Goal: Task Accomplishment & Management: Complete application form

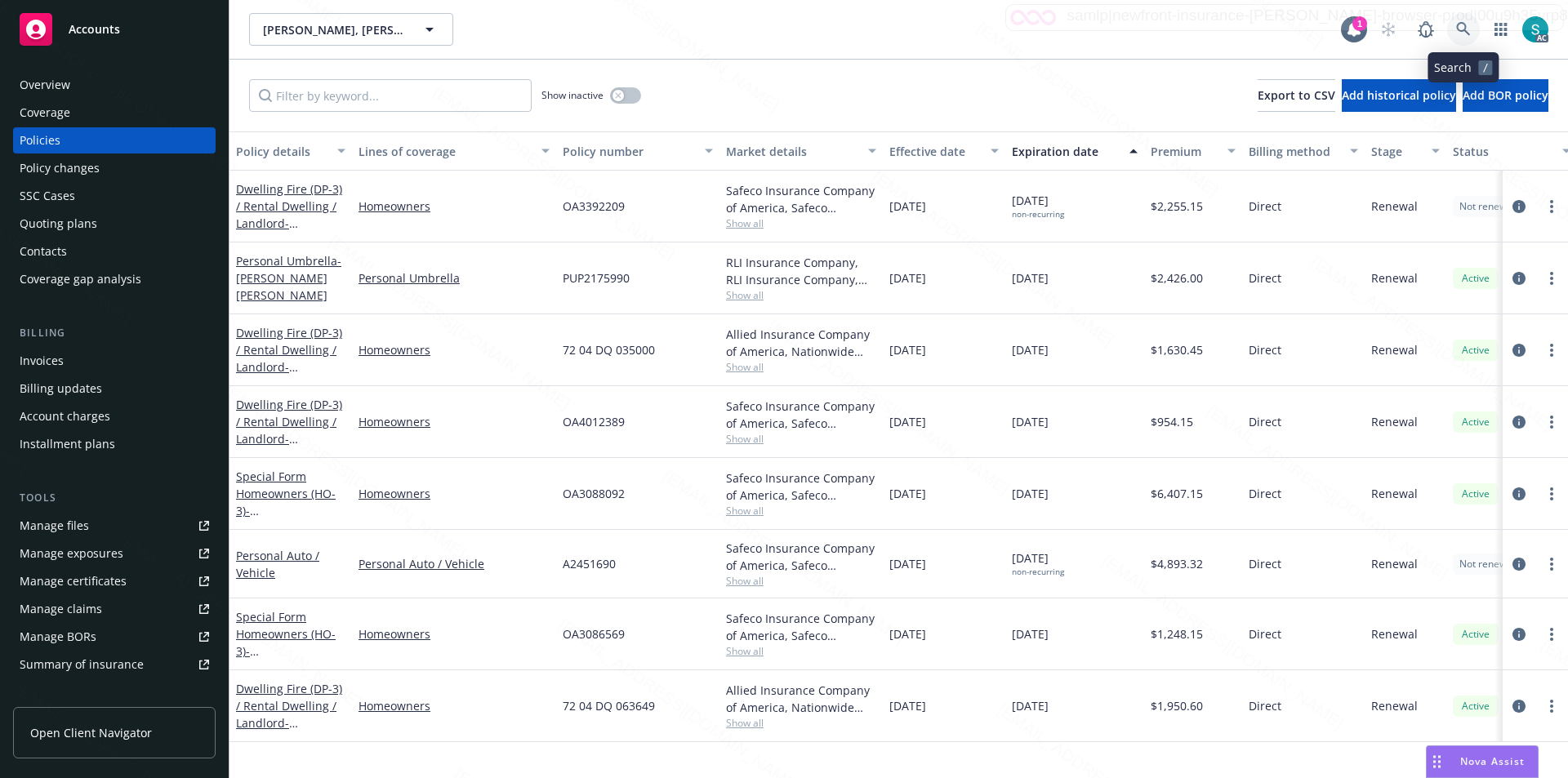
click at [1462, 25] on icon at bounding box center [1463, 29] width 15 height 15
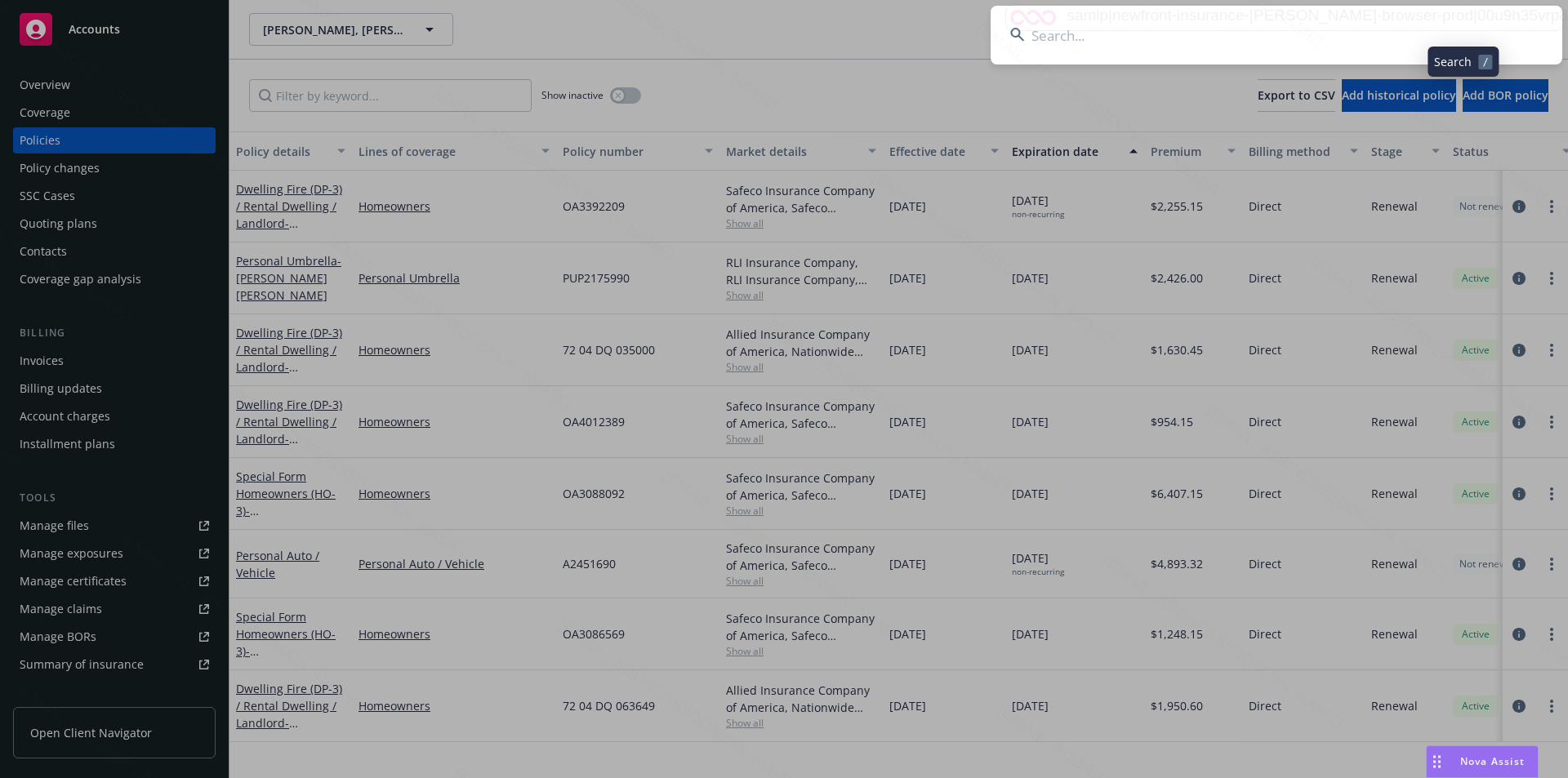
click at [1312, 23] on input at bounding box center [1276, 35] width 571 height 59
type input "[PERSON_NAME] '[PERSON_NAME]"
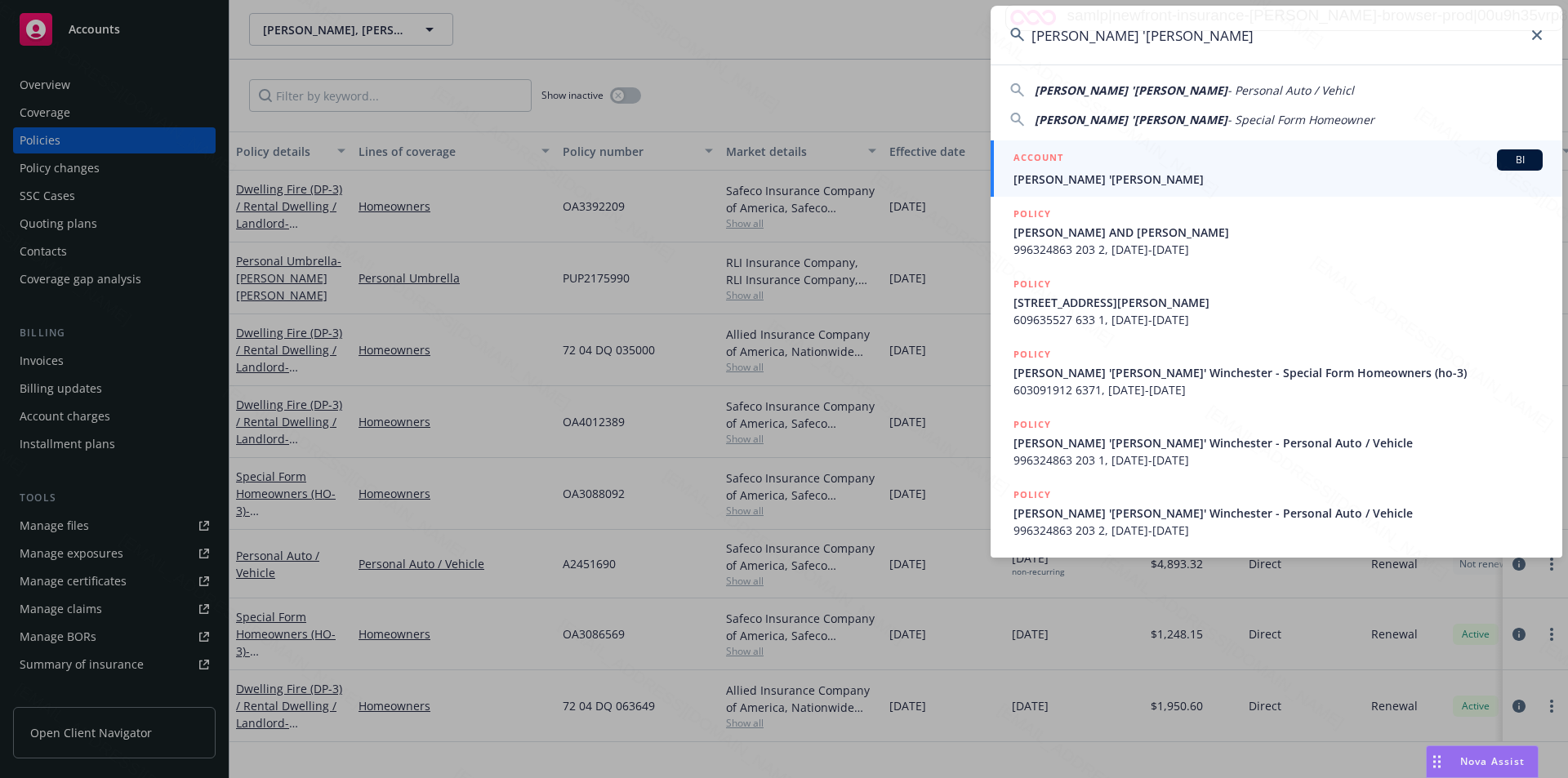
click at [1159, 180] on span "[PERSON_NAME] '[PERSON_NAME]" at bounding box center [1278, 179] width 529 height 18
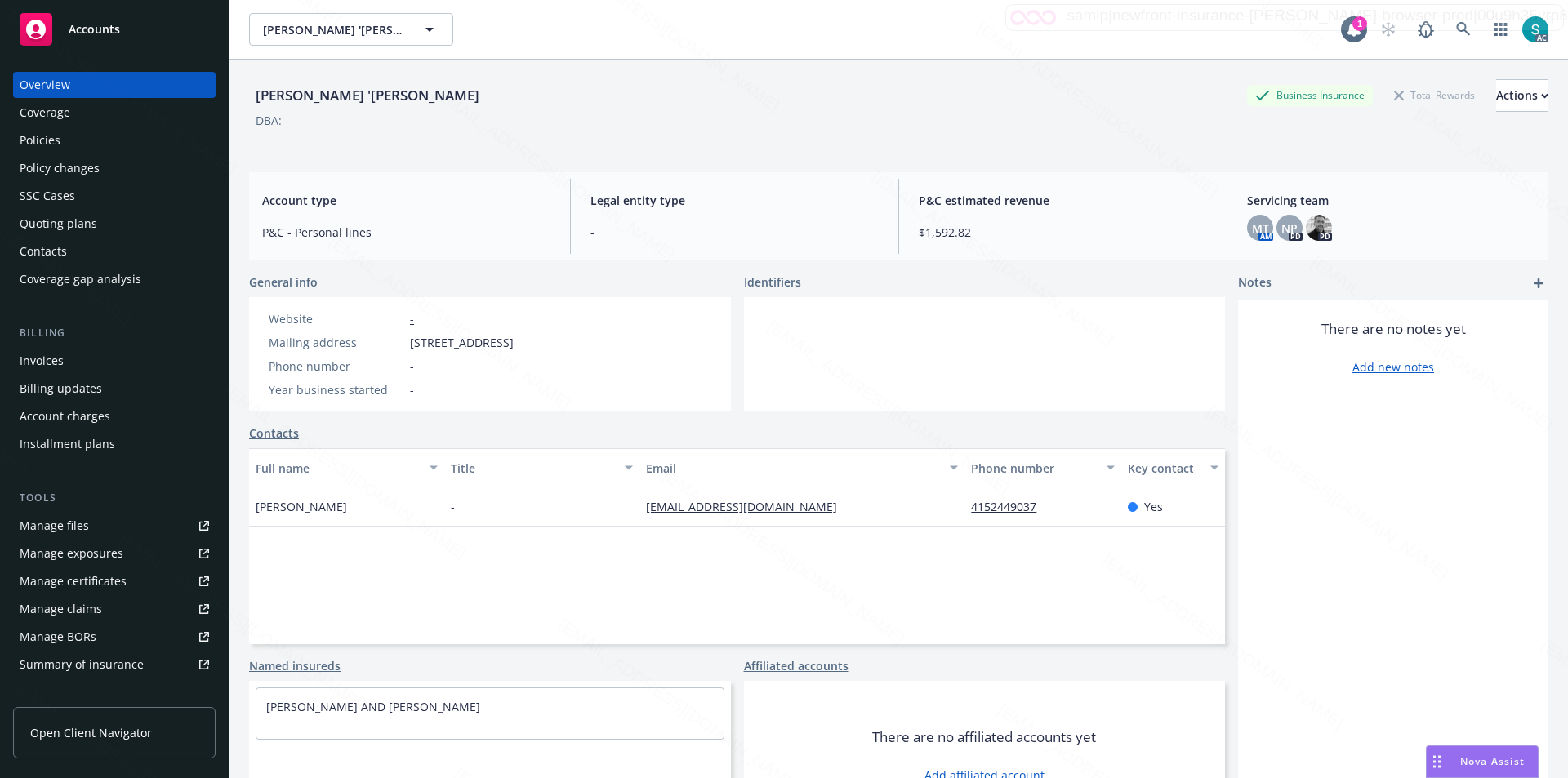
click at [79, 145] on div "Policies" at bounding box center [114, 141] width 189 height 26
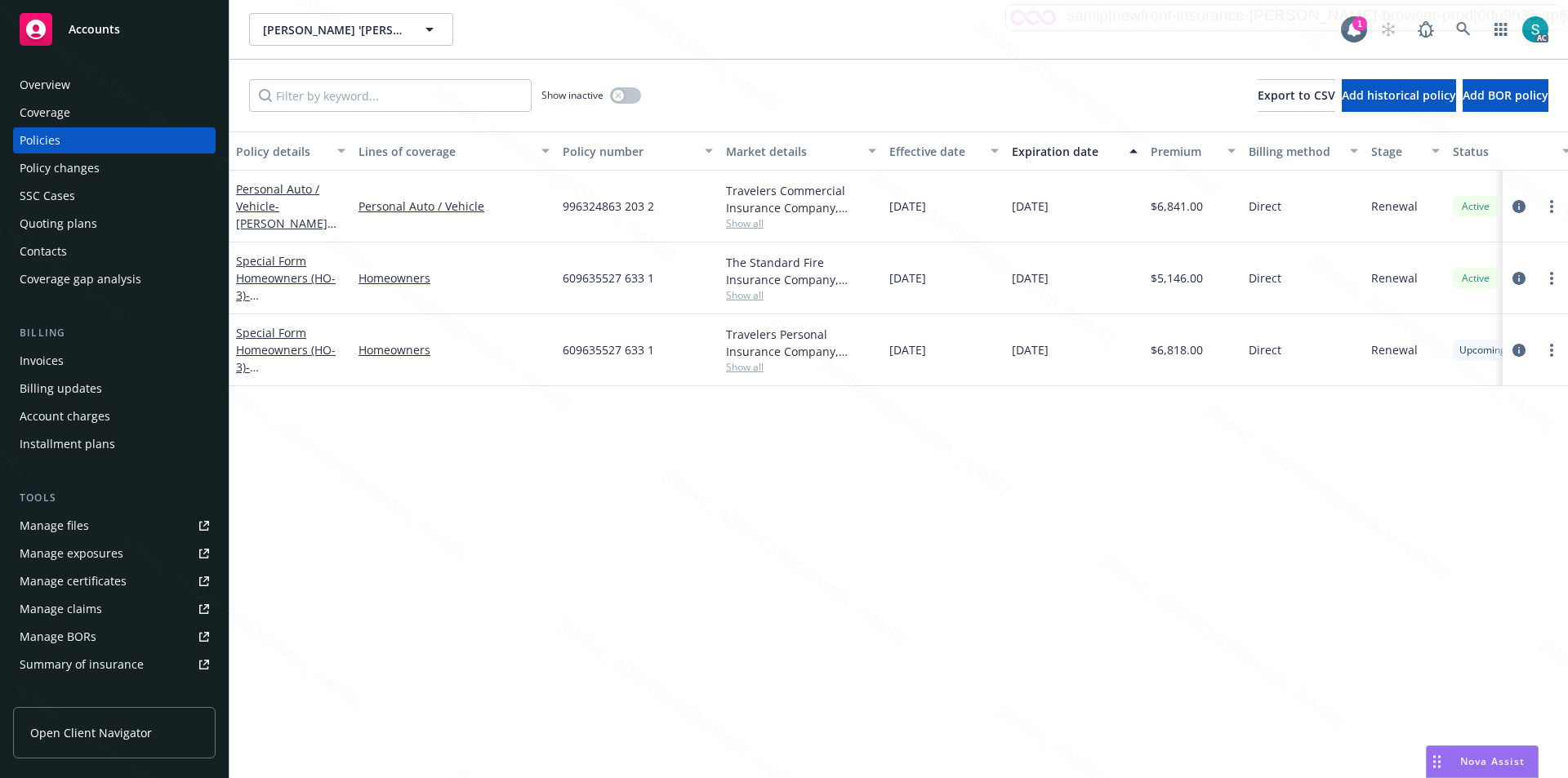
click at [608, 212] on span "996324863 203 2" at bounding box center [608, 207] width 92 height 18
copy span "996324863 203 2"
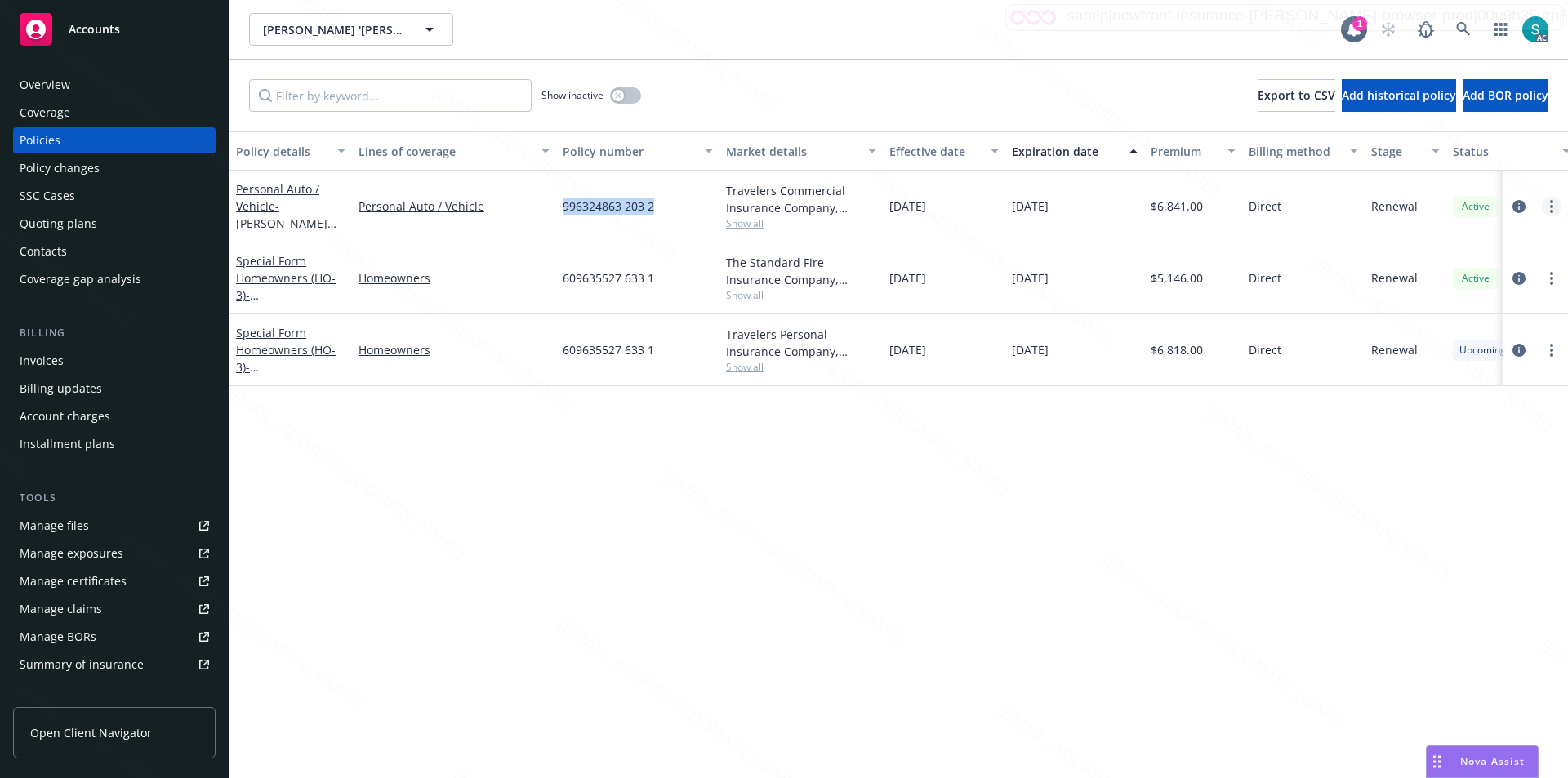
click at [1555, 208] on link "more" at bounding box center [1551, 207] width 19 height 19
click at [1550, 207] on icon "more" at bounding box center [1551, 207] width 4 height 13
click at [1457, 280] on link "Renew with incumbent" at bounding box center [1464, 272] width 192 height 32
select select "12"
select select "CA"
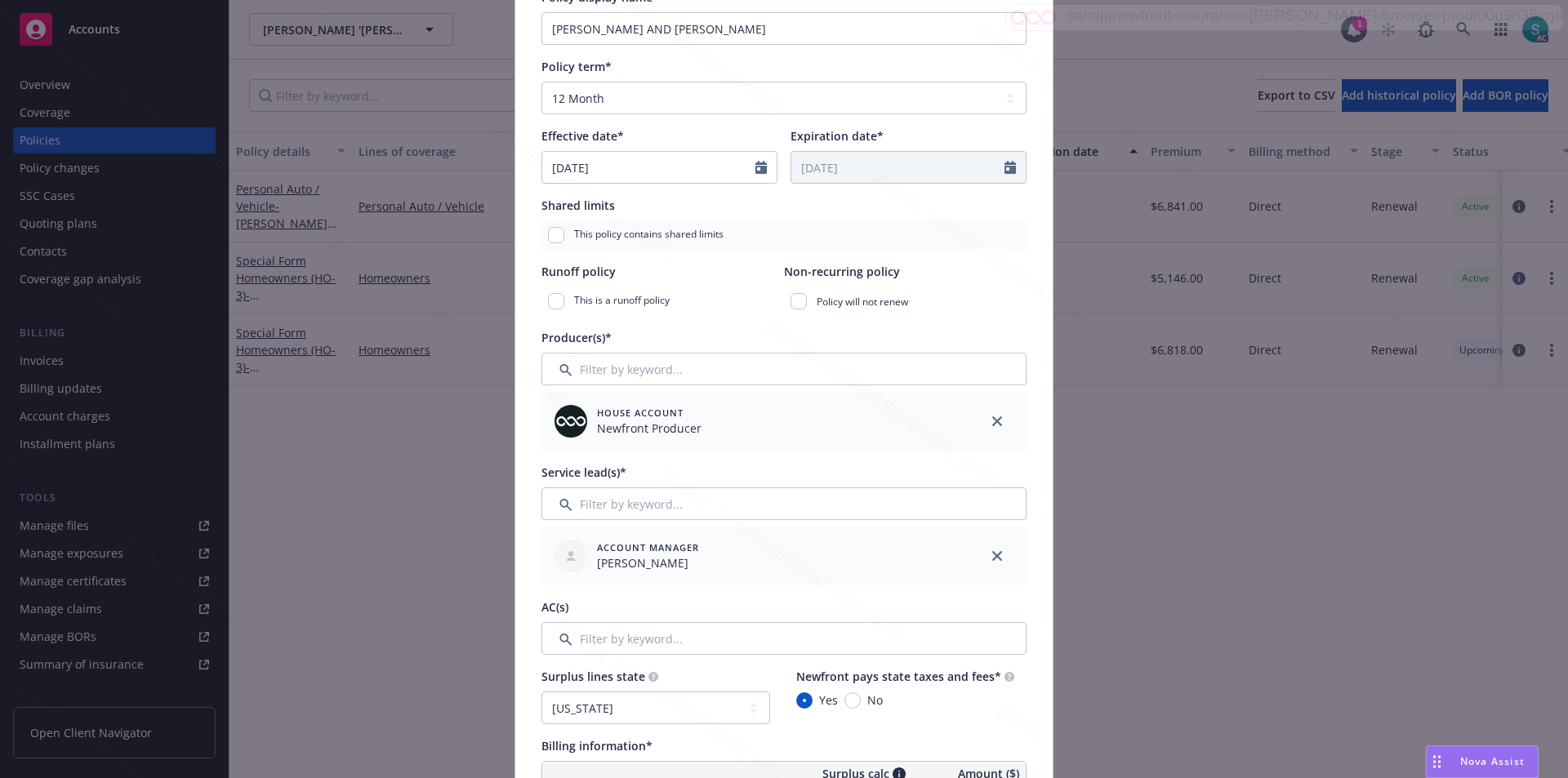
scroll to position [409, 0]
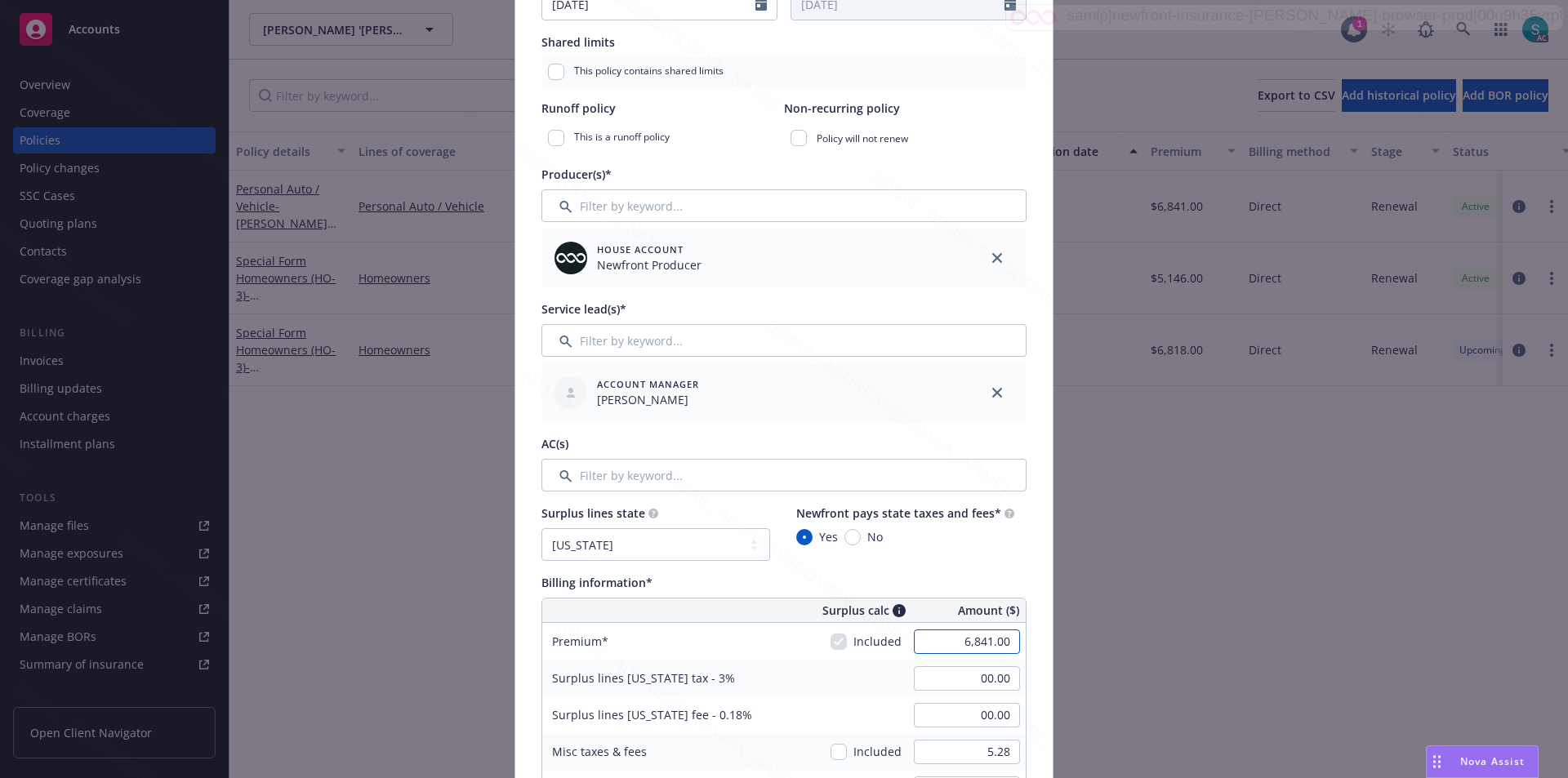
click at [980, 639] on input "6,841.00" at bounding box center [966, 641] width 106 height 25
type input "6,417.00"
type input "192.51"
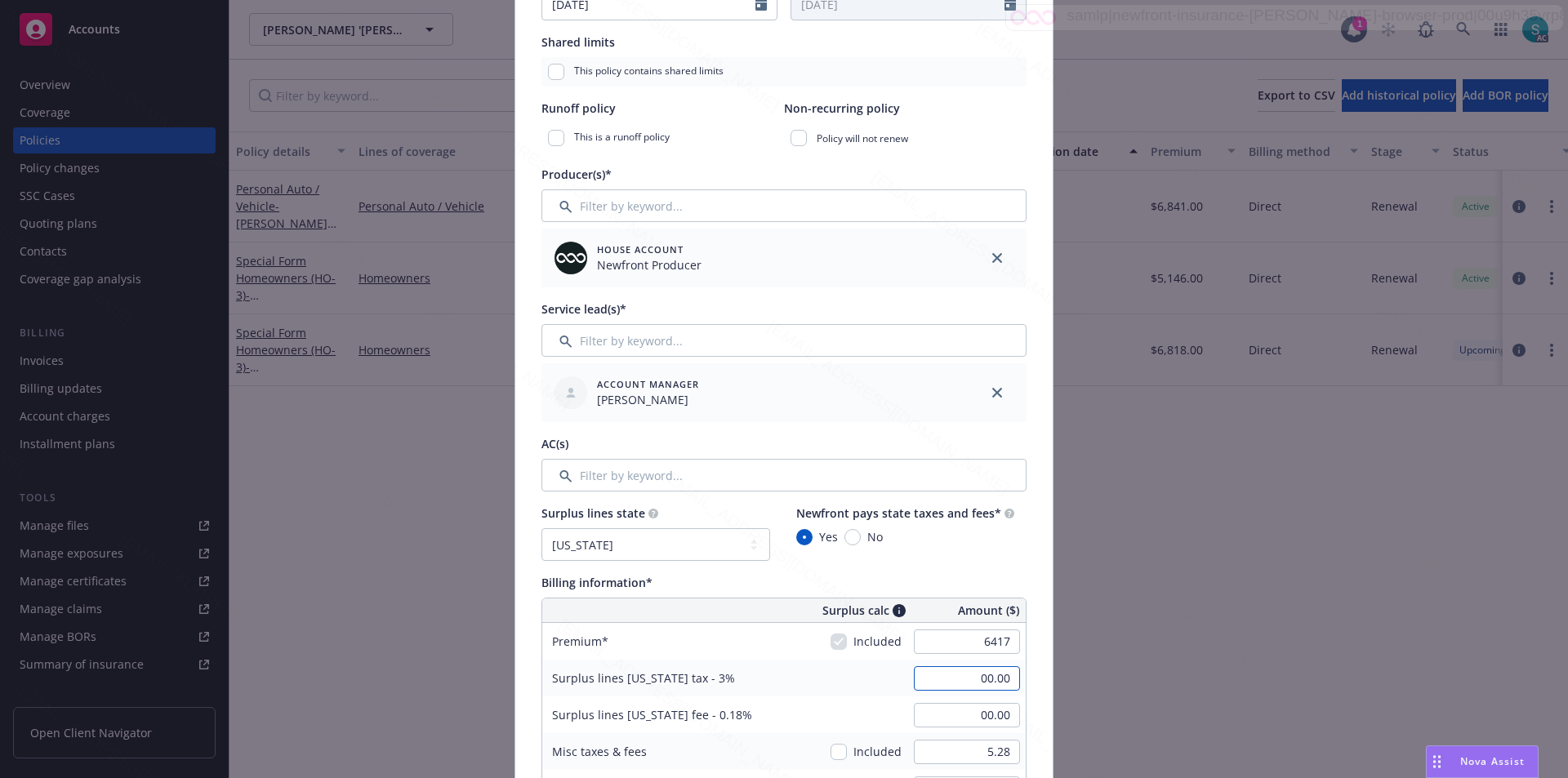
type input "11.55"
type input "770.04"
type input "00.00"
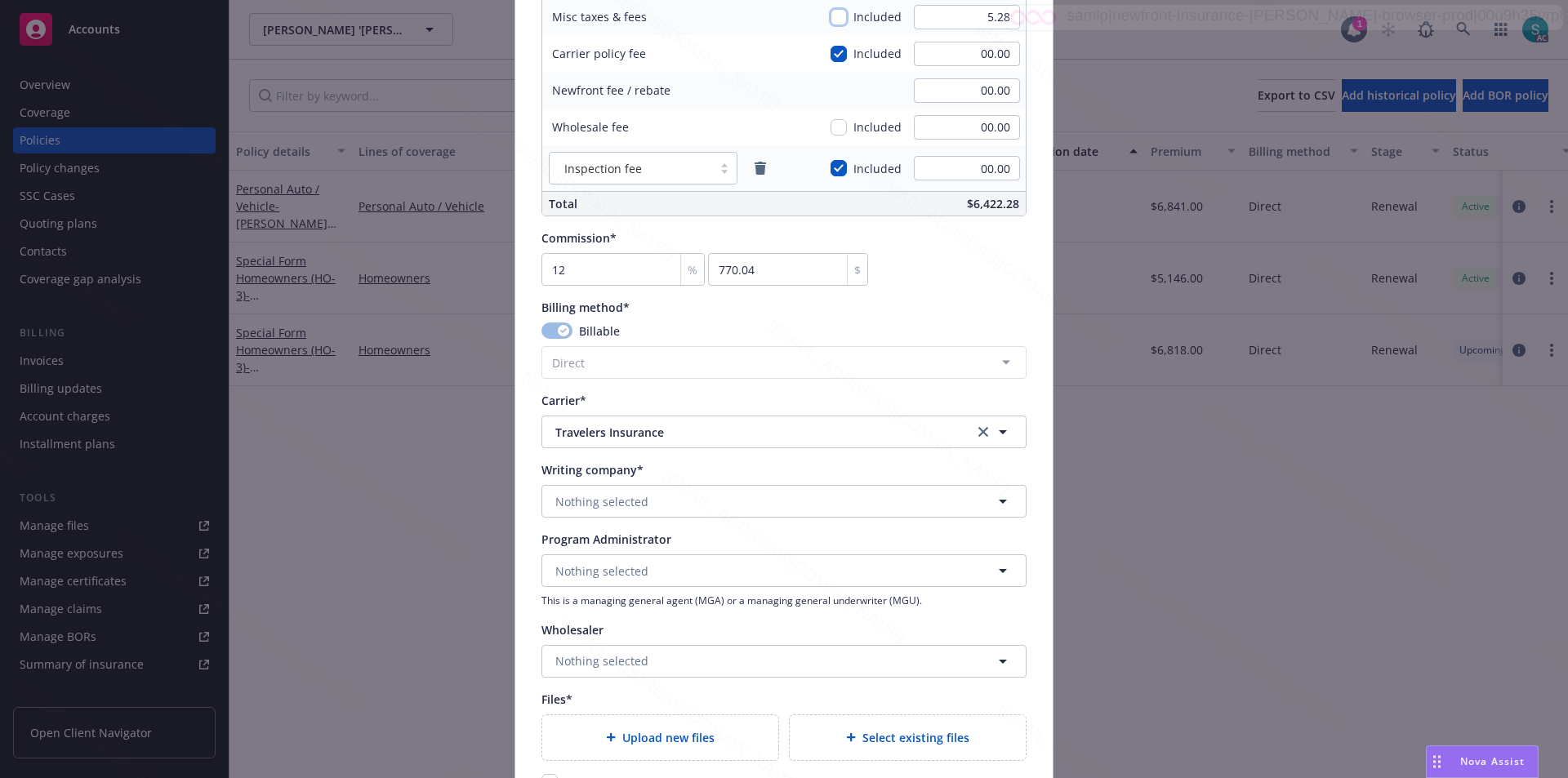
scroll to position [1225, 0]
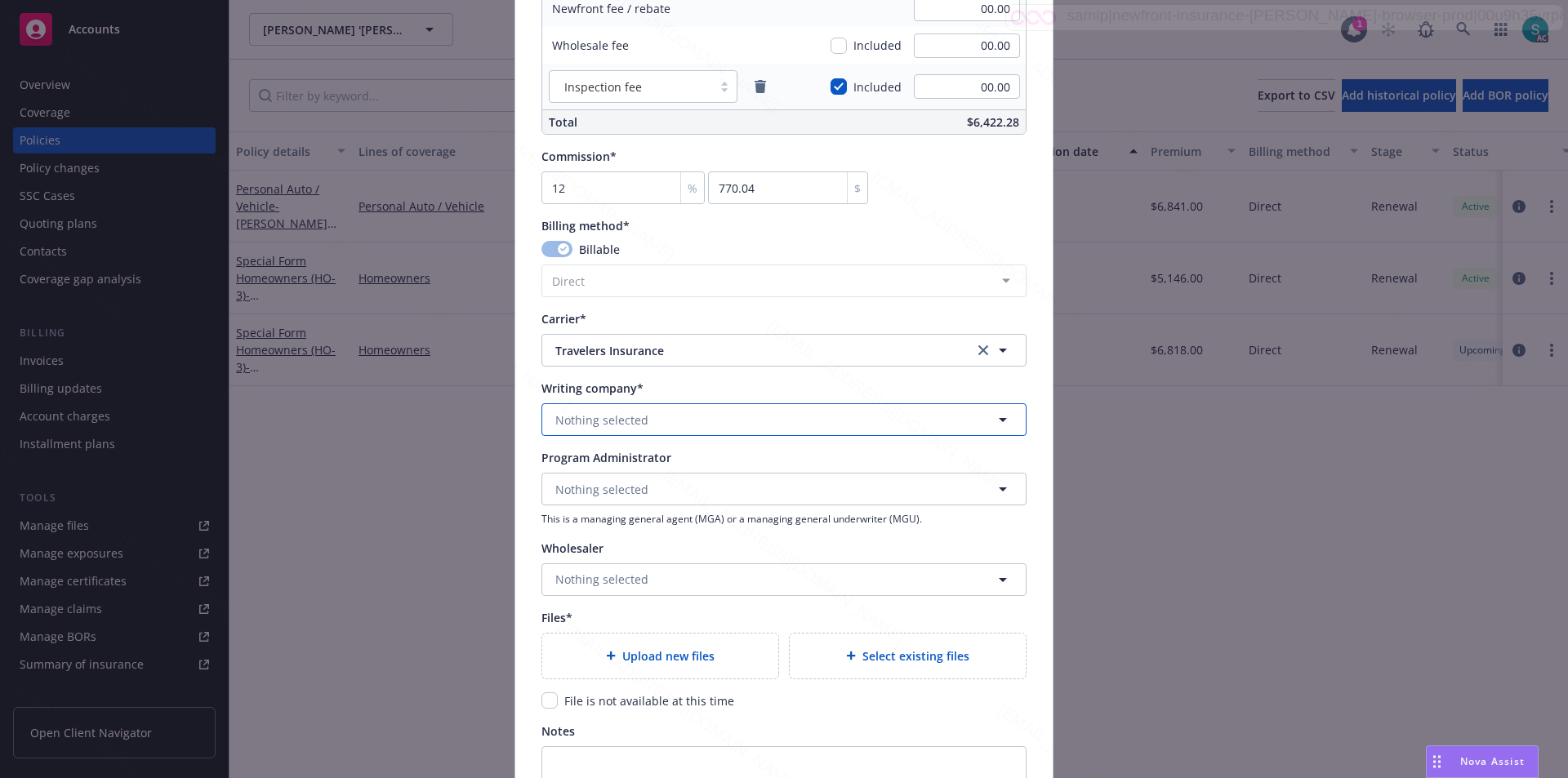
click at [630, 426] on span "Nothing selected" at bounding box center [602, 420] width 93 height 18
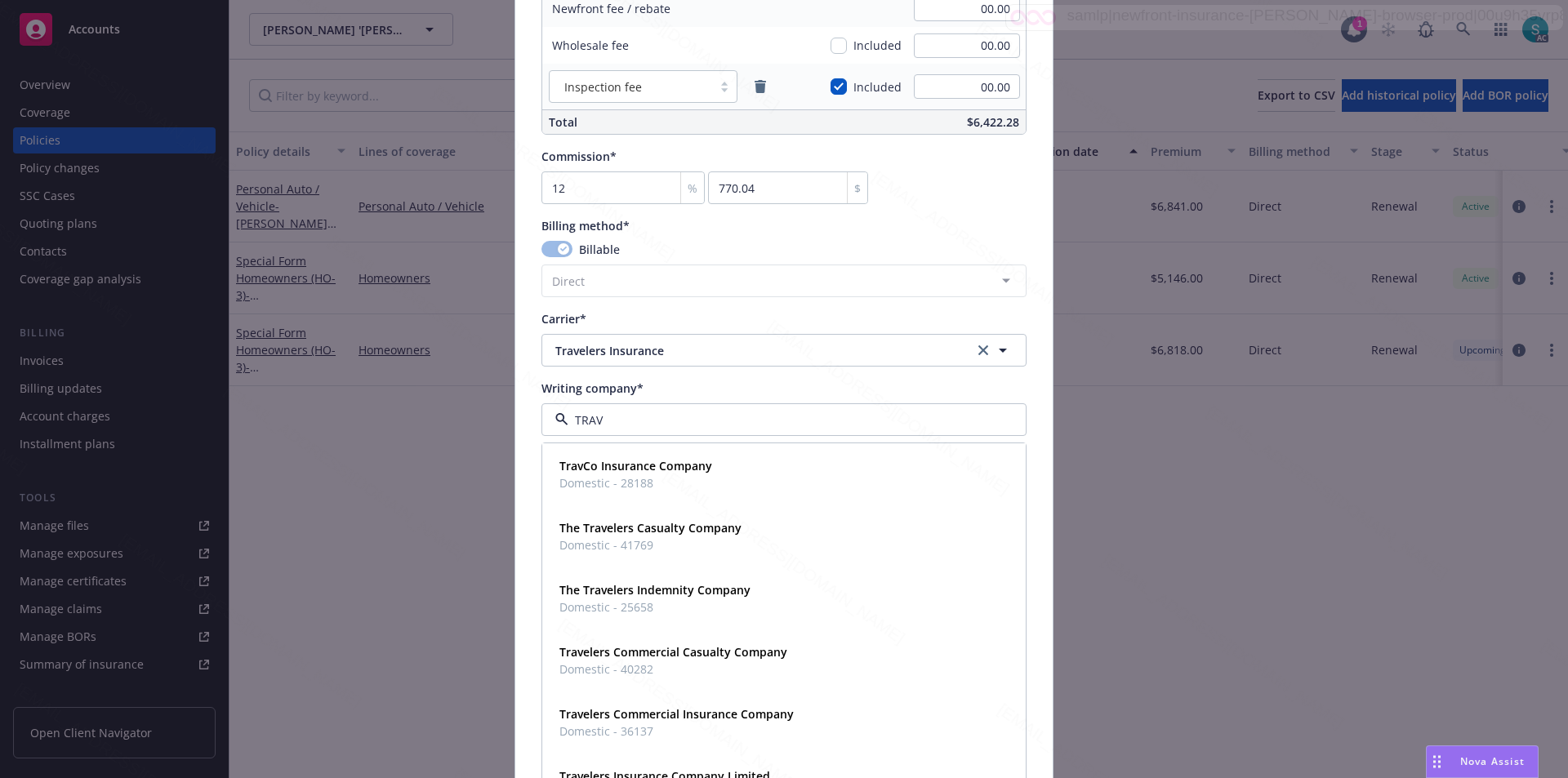
type input "TRAVE"
click at [665, 651] on strong "Travelers Commercial Insurance Company" at bounding box center [676, 652] width 234 height 16
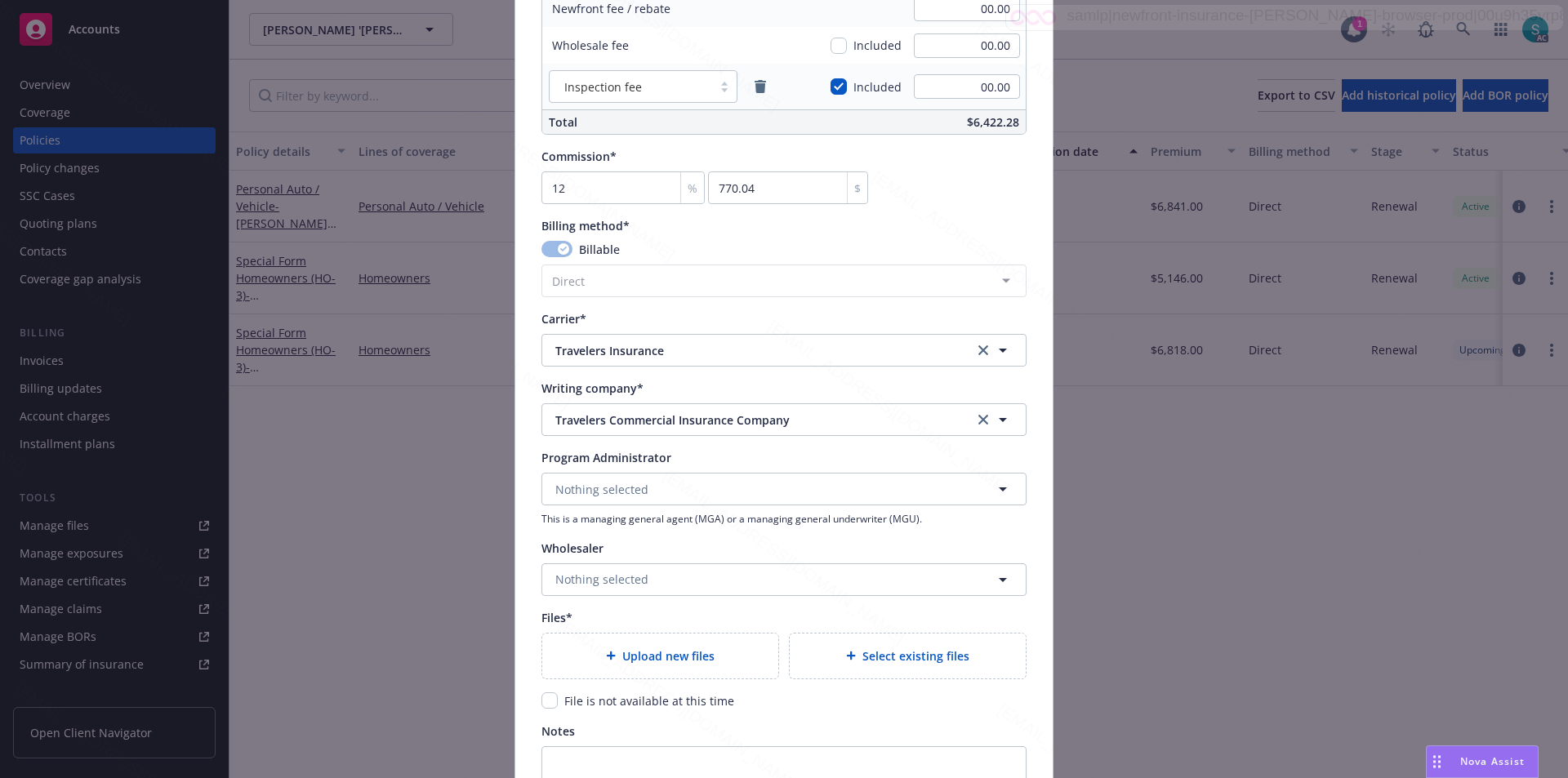
click at [660, 650] on span "Upload new files" at bounding box center [668, 656] width 92 height 18
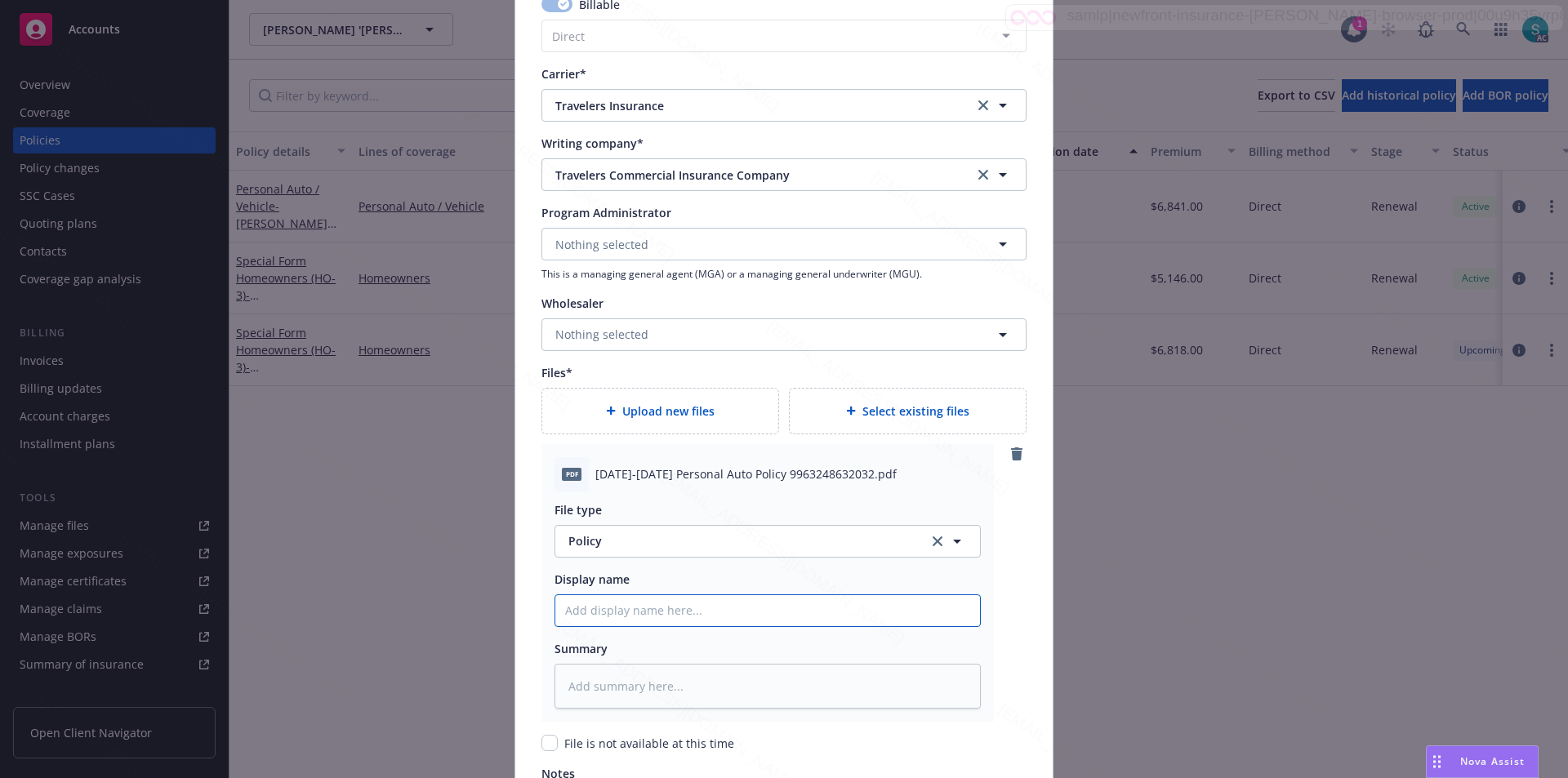
click at [618, 606] on input "Policy display name" at bounding box center [767, 610] width 424 height 31
paste input "[DATE]-[DATE] Personal Auto Policy 9963248632032"
type textarea "x"
type input "[DATE]-[DATE] Personal Auto Policy 9963248632032"
click at [599, 682] on textarea at bounding box center [767, 686] width 426 height 45
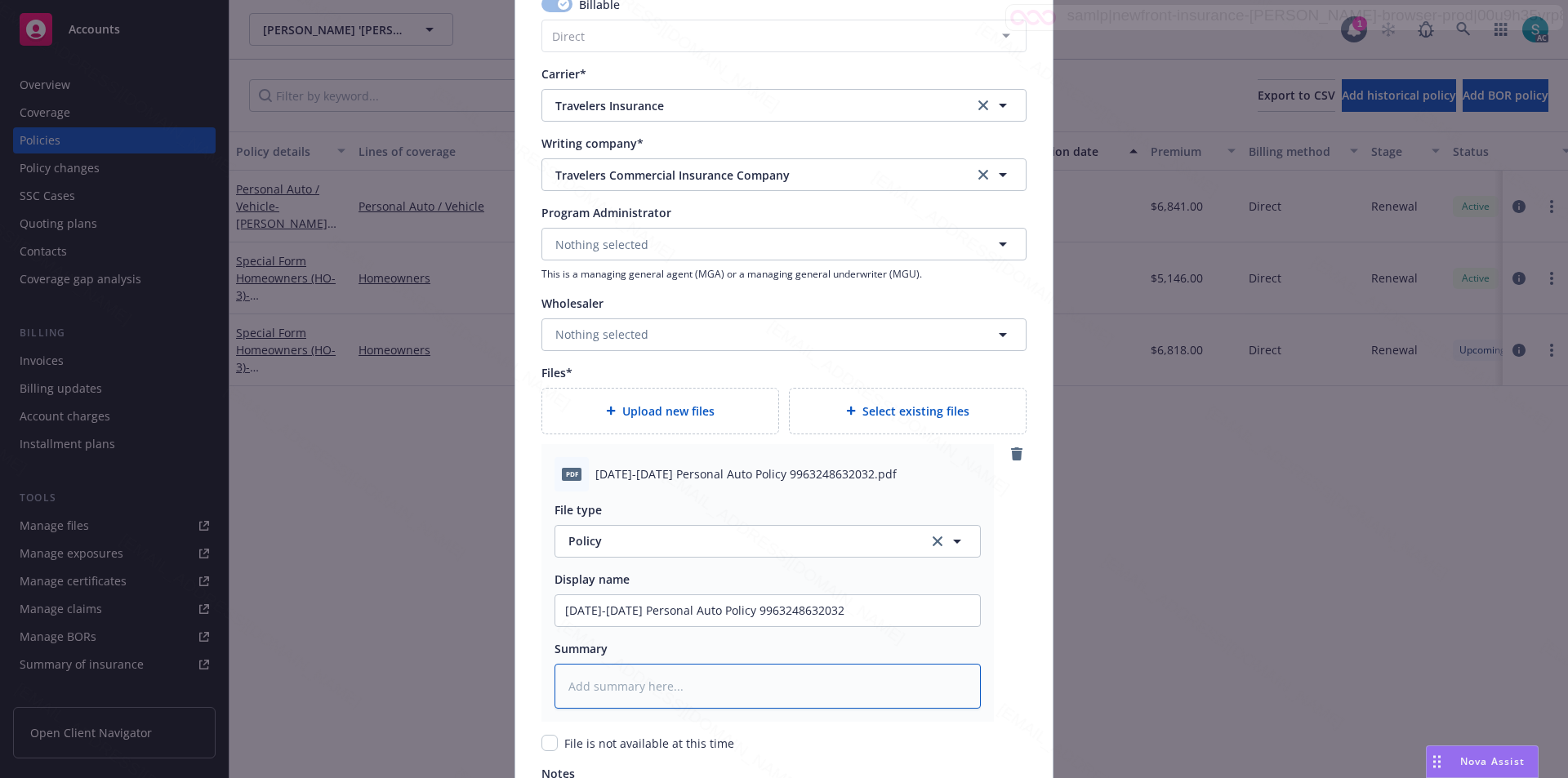
paste textarea "[DATE]-[DATE] Personal Auto Policy 9963248632032"
type textarea "x"
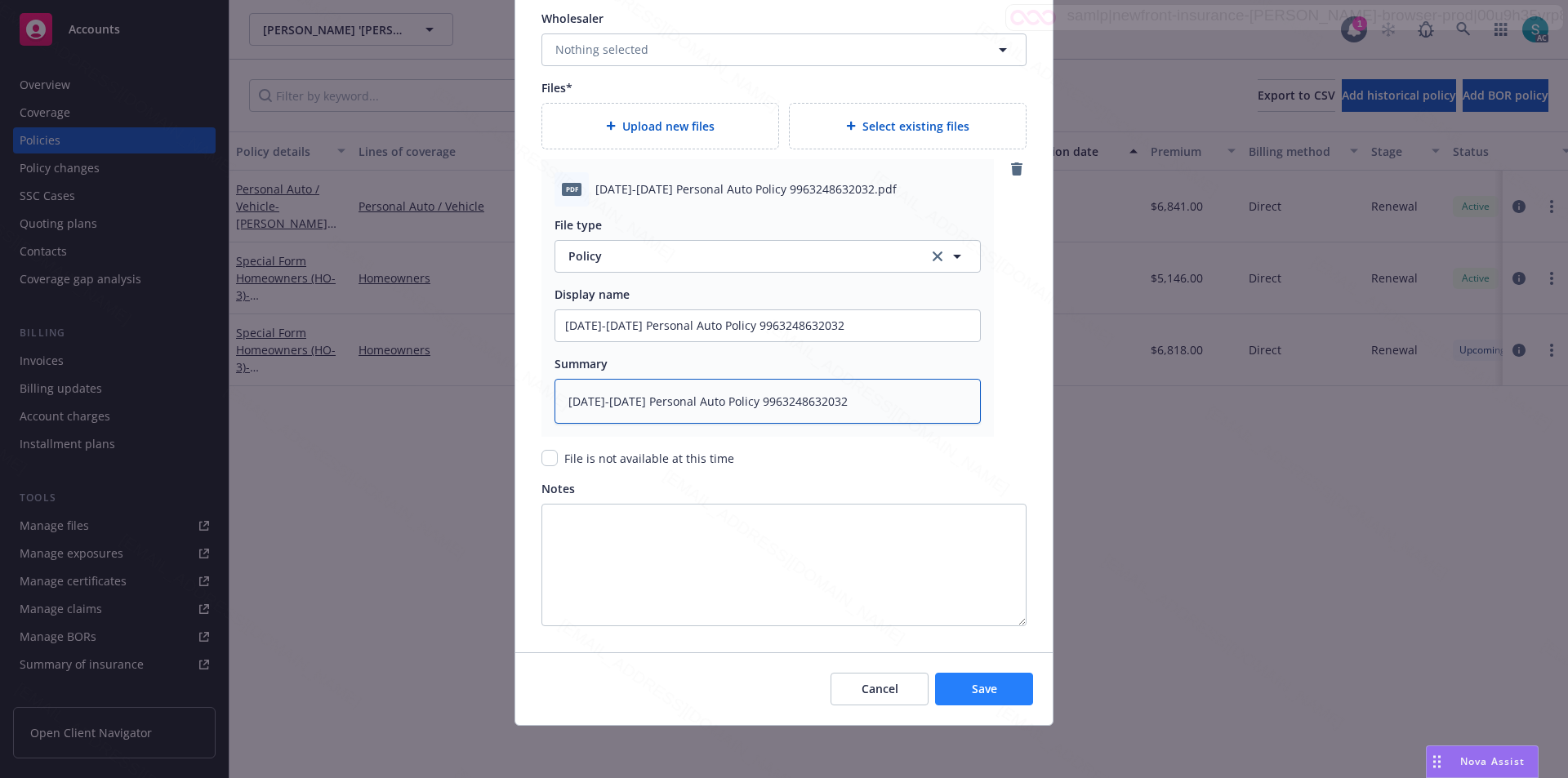
type textarea "[DATE]-[DATE] Personal Auto Policy 9963248632032"
click at [971, 688] on span "Save" at bounding box center [984, 689] width 25 height 16
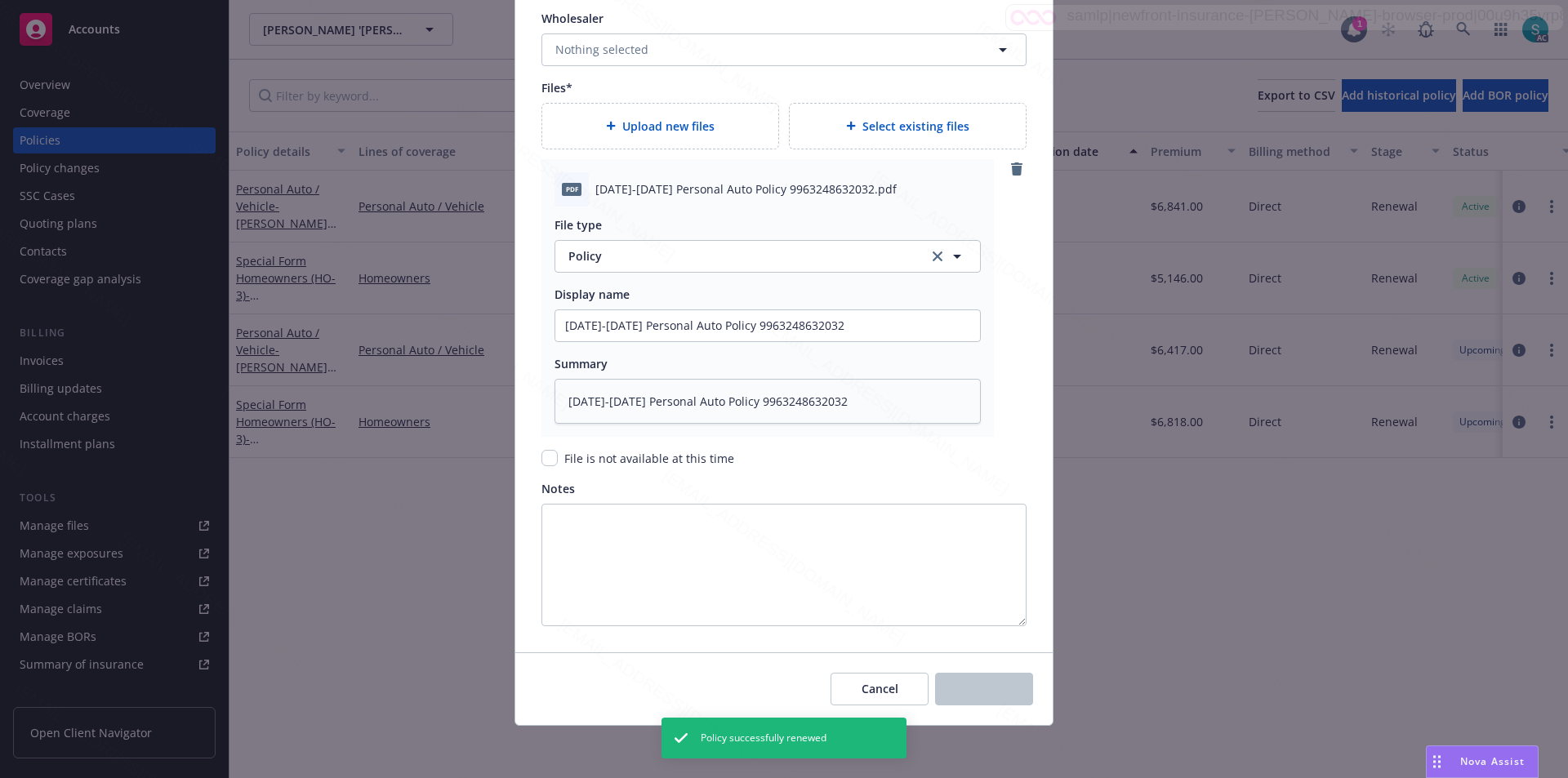
type textarea "x"
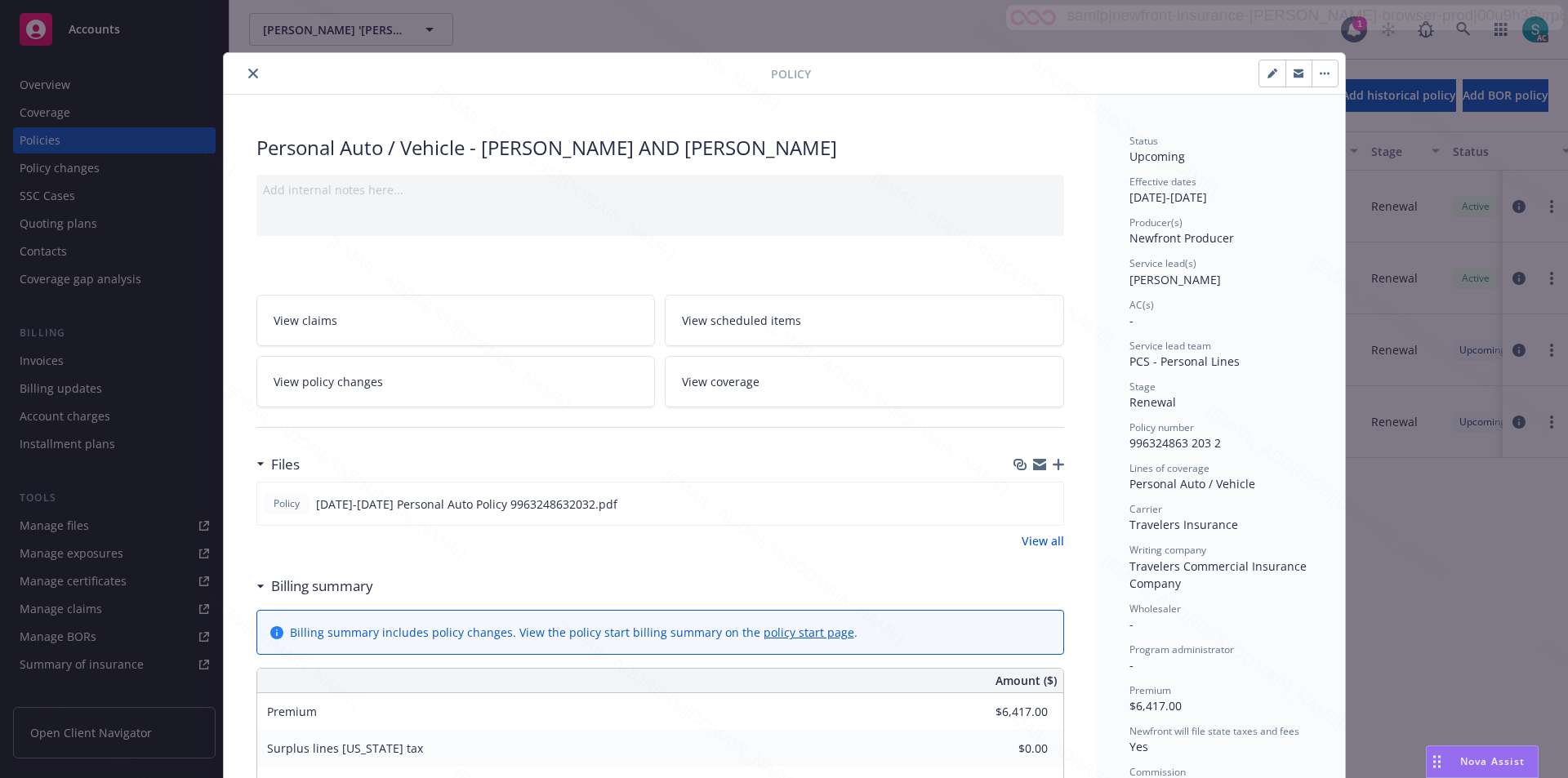
click at [483, 69] on div at bounding box center [500, 74] width 541 height 19
click at [243, 69] on button "close" at bounding box center [253, 74] width 19 height 19
